Goal: Check status: Check status

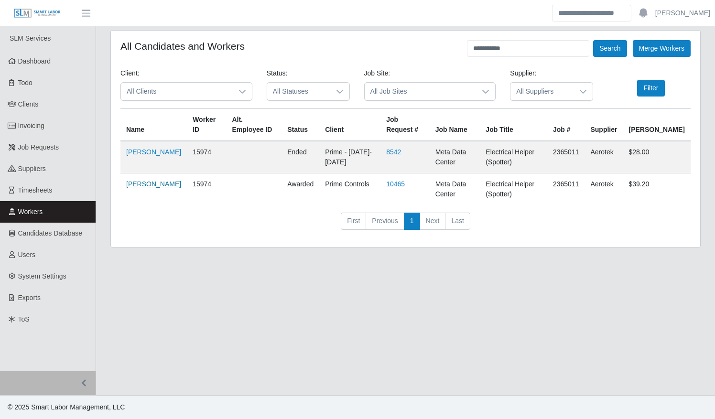
click at [135, 184] on link "Joshua Cruz" at bounding box center [153, 184] width 55 height 8
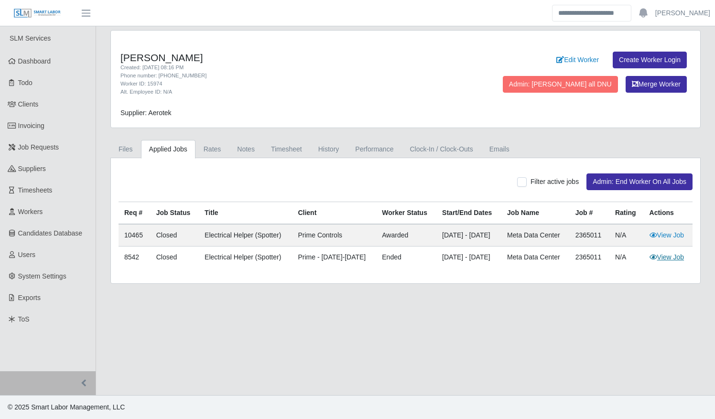
click at [661, 255] on link "View Job" at bounding box center [667, 257] width 35 height 8
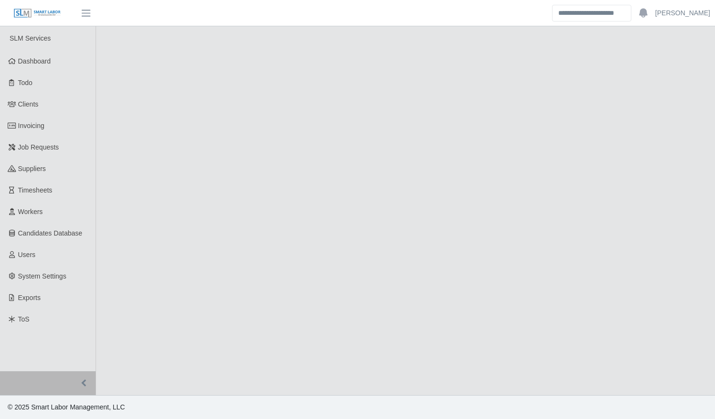
select select "******"
